Goal: Use online tool/utility

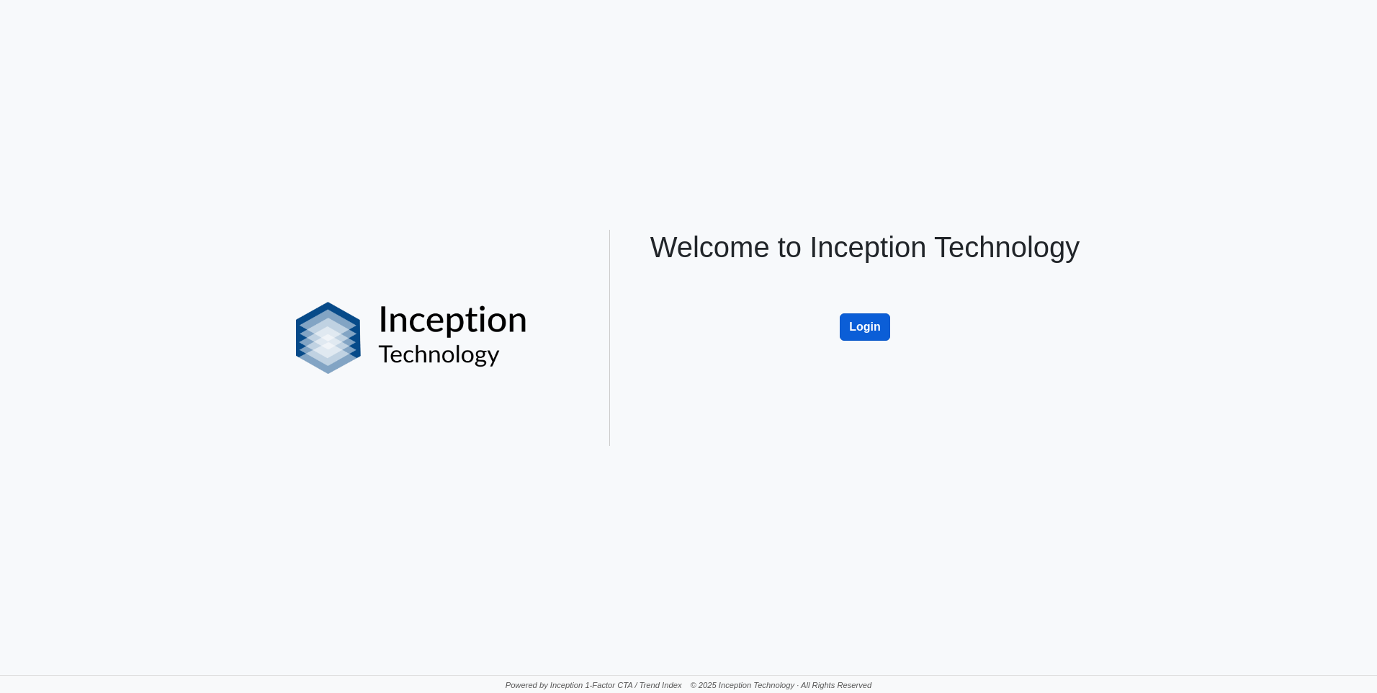
click at [879, 325] on button "Login" at bounding box center [865, 326] width 50 height 27
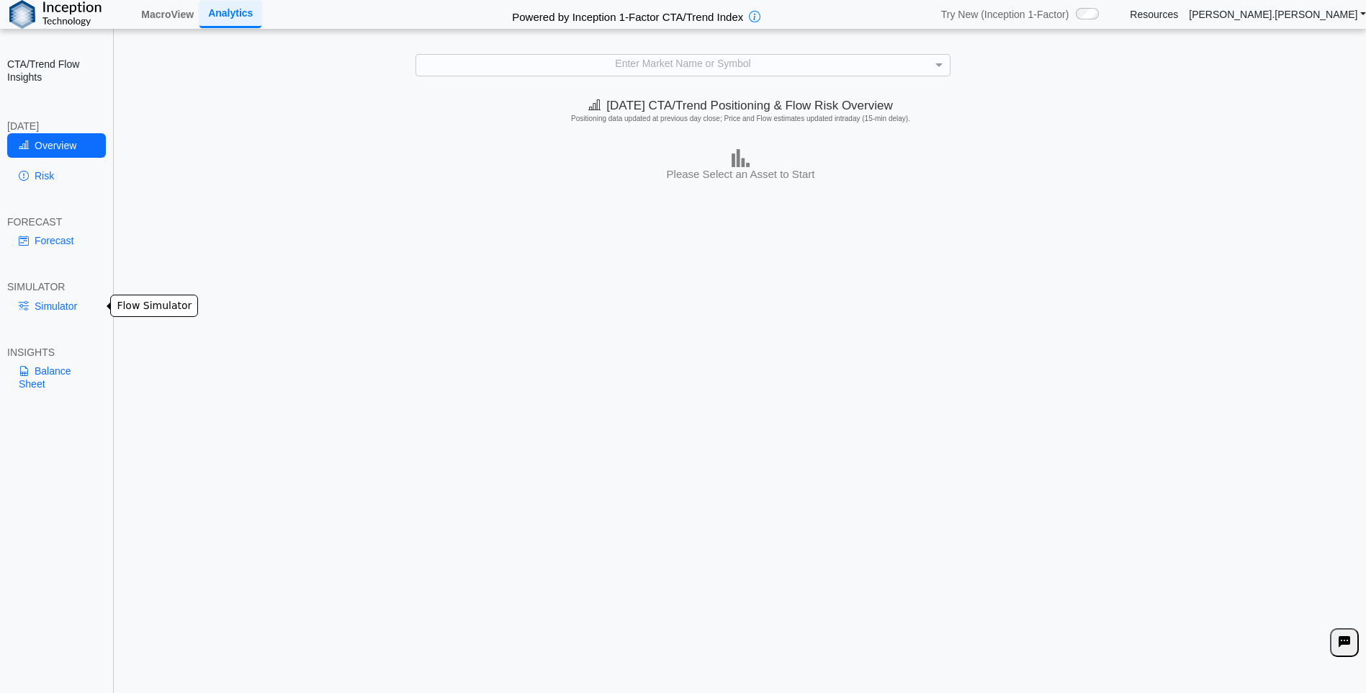
click at [47, 307] on link "Simulator" at bounding box center [56, 306] width 99 height 24
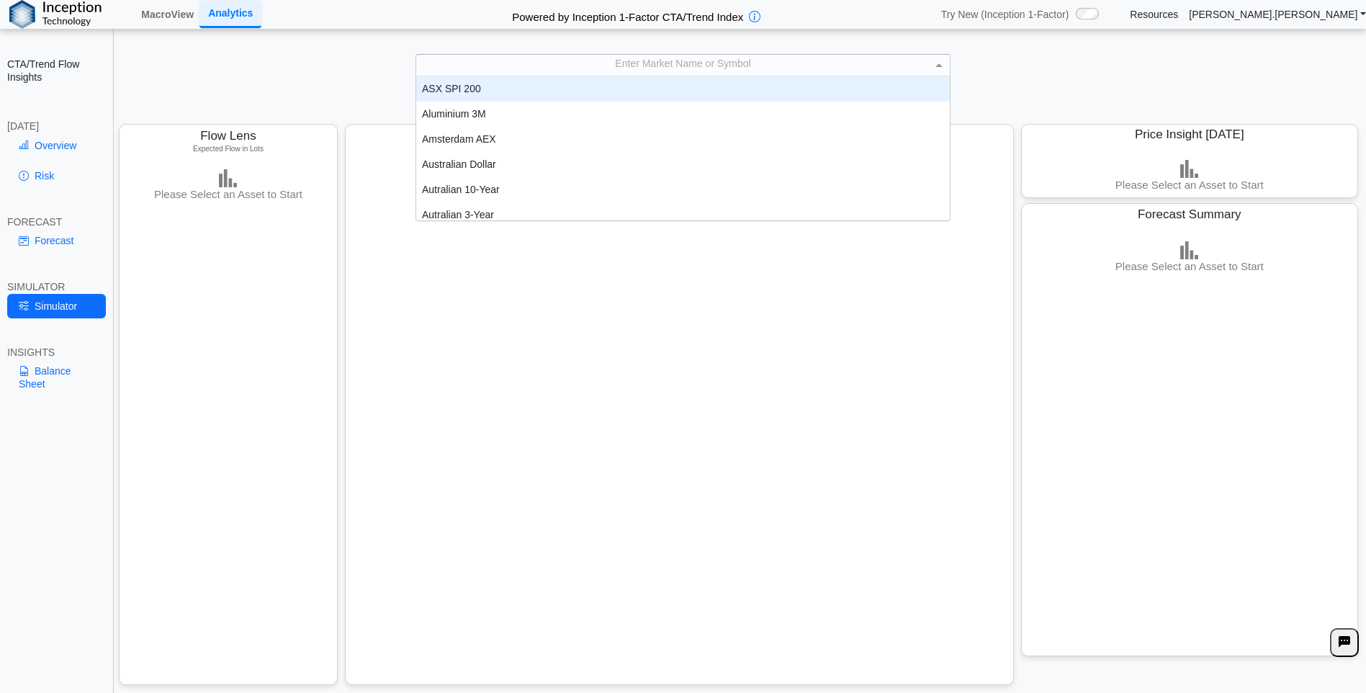
scroll to position [133, 523]
click at [660, 65] on div "Enter Market Name or Symbol" at bounding box center [683, 65] width 534 height 21
type input "***"
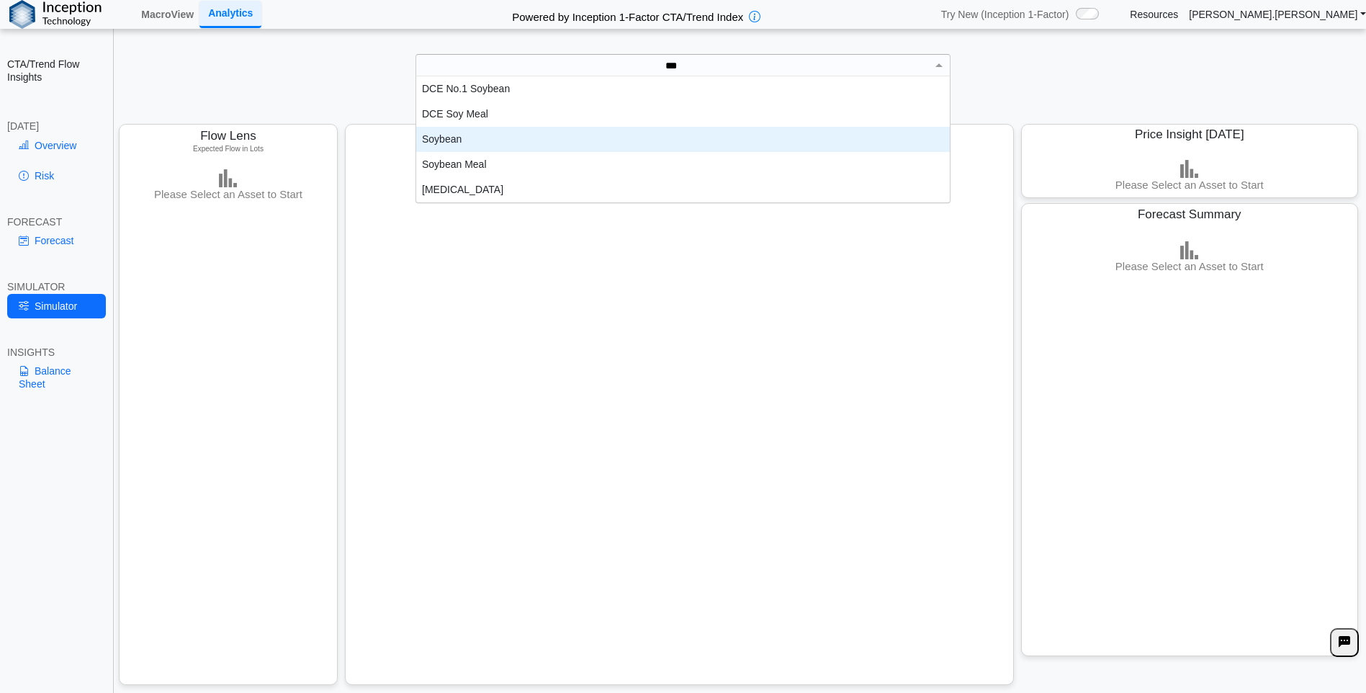
click at [493, 135] on div "Soybean" at bounding box center [683, 139] width 534 height 25
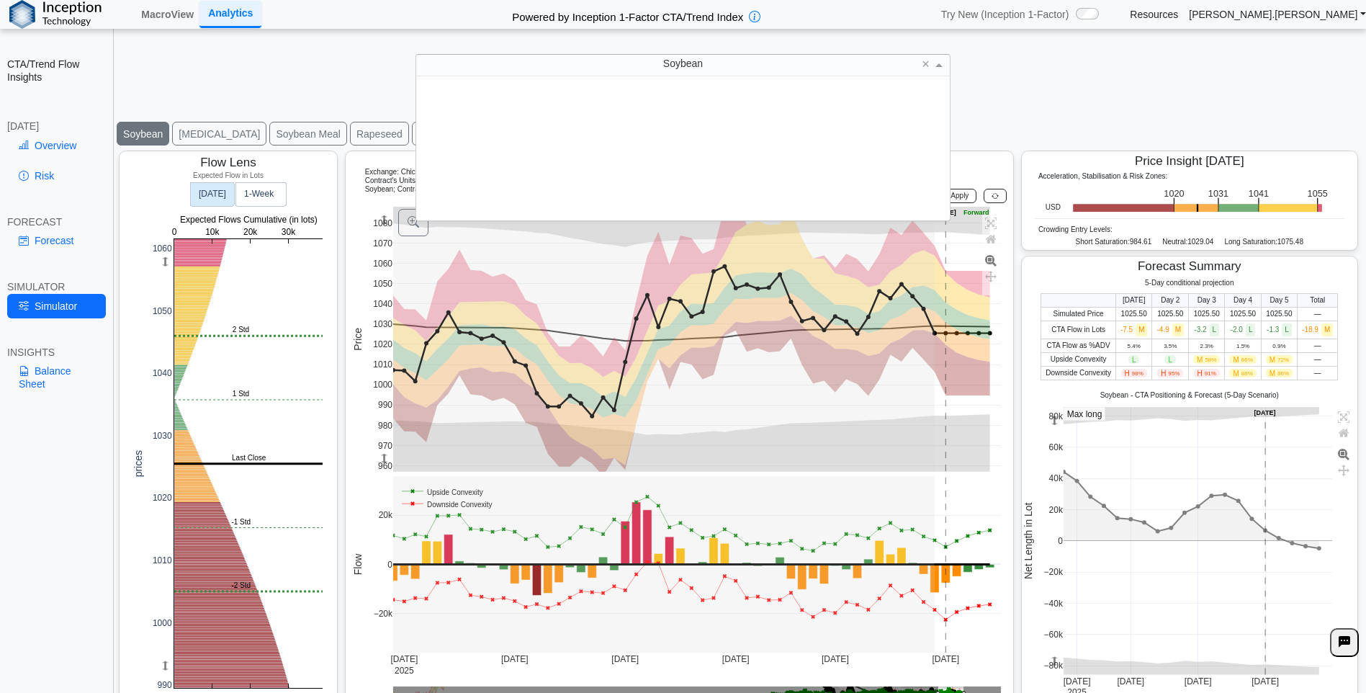
scroll to position [133, 523]
